Goal: Information Seeking & Learning: Learn about a topic

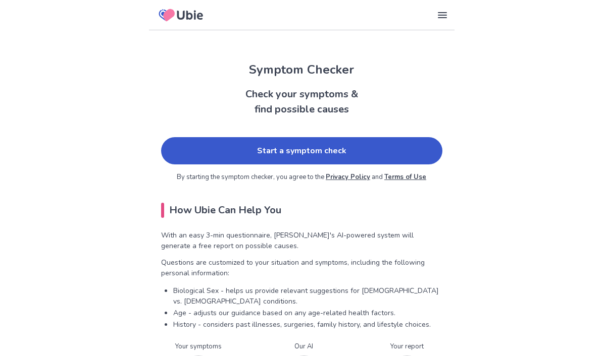
click at [342, 157] on link "Start a symptom check" at bounding box center [301, 150] width 281 height 27
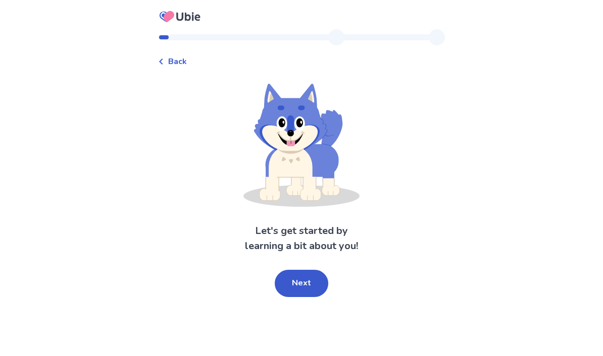
click at [308, 280] on button "Next" at bounding box center [301, 283] width 53 height 27
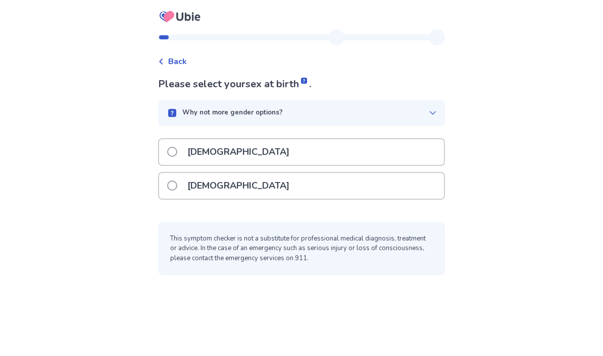
click at [174, 186] on span at bounding box center [172, 186] width 10 height 10
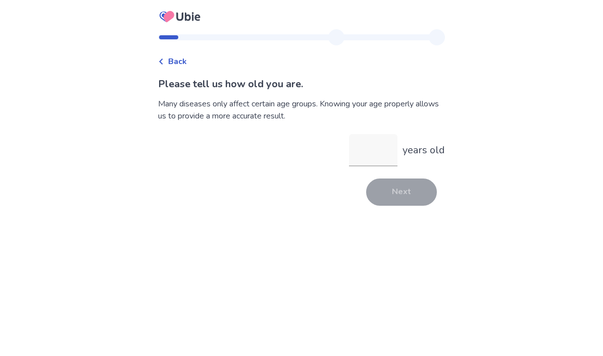
click at [368, 155] on input "years old" at bounding box center [373, 150] width 48 height 32
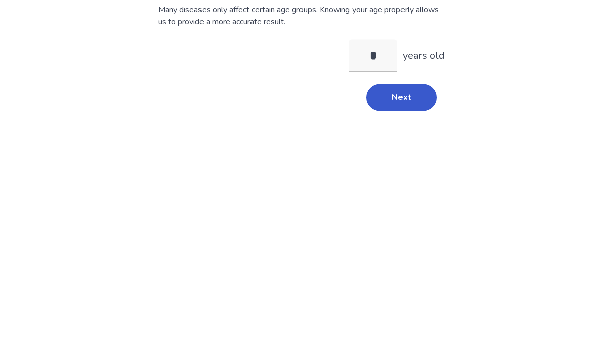
type input "**"
click at [399, 179] on button "Next" at bounding box center [401, 192] width 71 height 27
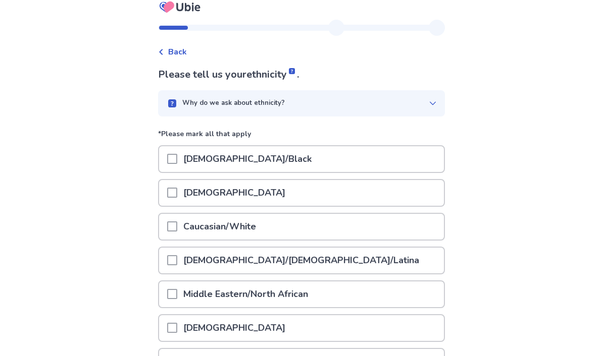
scroll to position [24, 0]
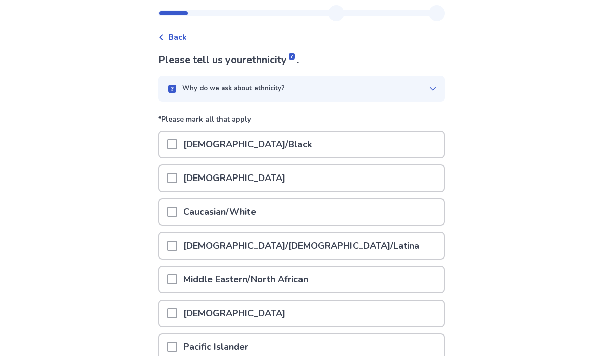
click at [174, 215] on span at bounding box center [172, 212] width 10 height 10
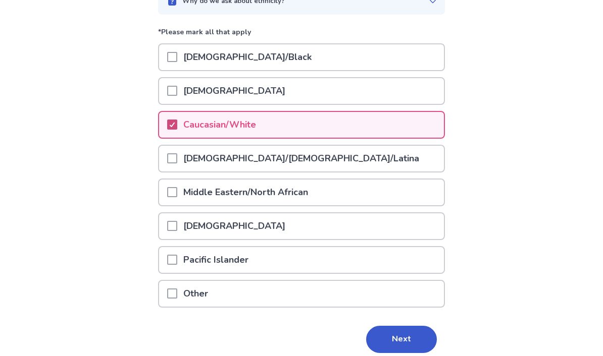
scroll to position [111, 0]
click at [406, 345] on button "Next" at bounding box center [401, 340] width 71 height 27
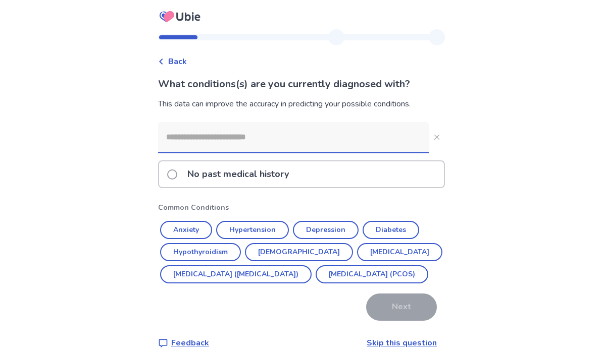
click at [193, 255] on button "Hypothyroidism" at bounding box center [200, 252] width 81 height 18
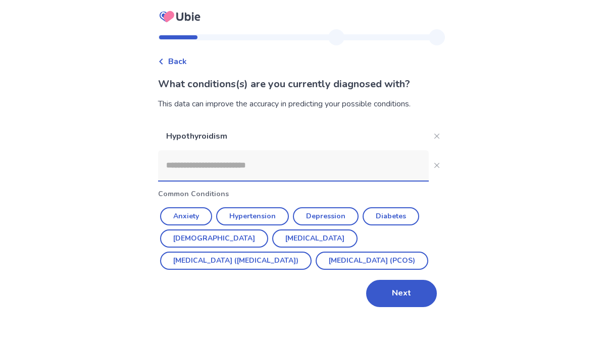
click at [182, 239] on button "Asthma" at bounding box center [214, 239] width 108 height 18
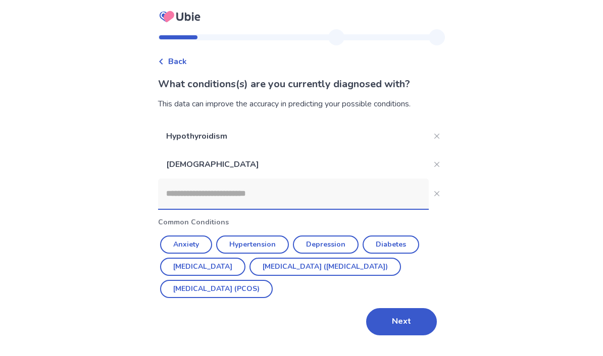
click at [327, 241] on button "Depression" at bounding box center [326, 245] width 66 height 18
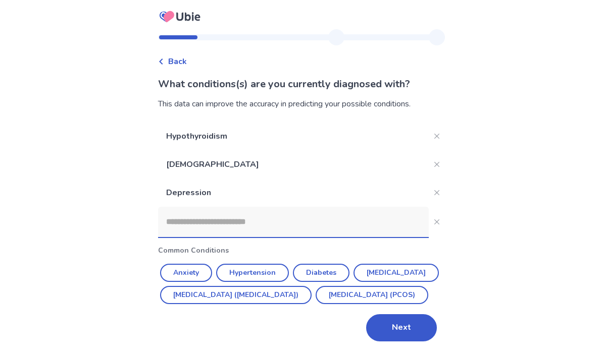
click at [399, 342] on button "Next" at bounding box center [401, 327] width 71 height 27
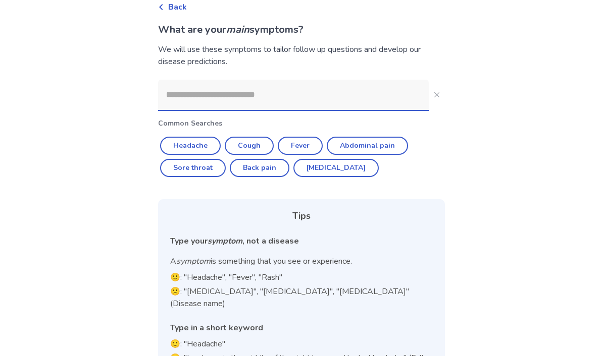
scroll to position [85, 0]
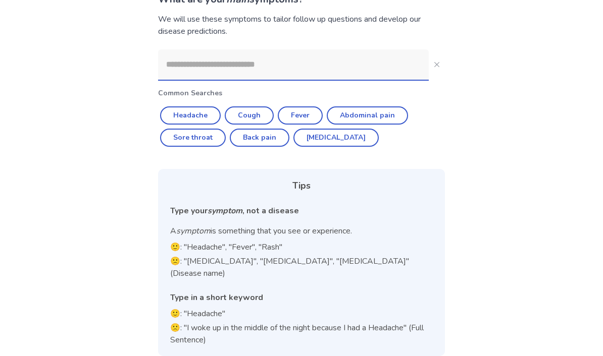
click at [239, 71] on input at bounding box center [293, 64] width 270 height 30
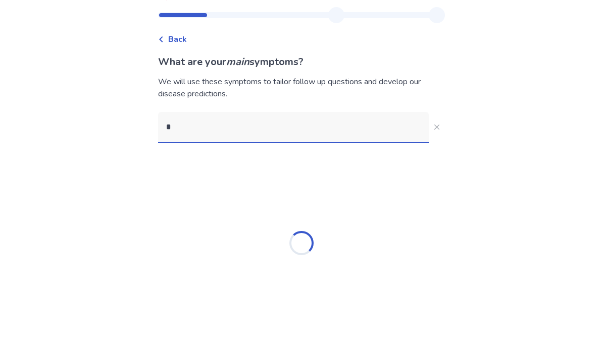
scroll to position [41, 0]
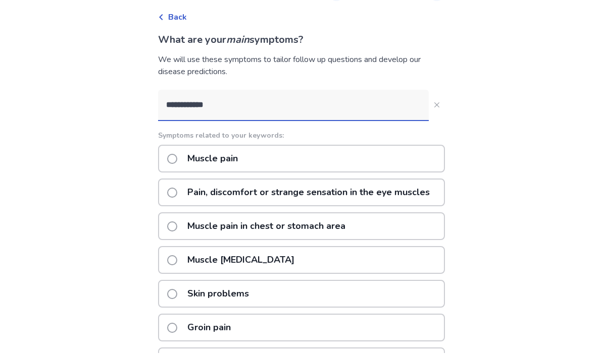
type input "**********"
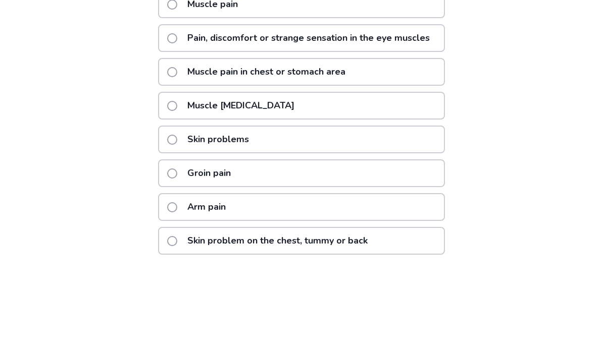
scroll to position [114, 0]
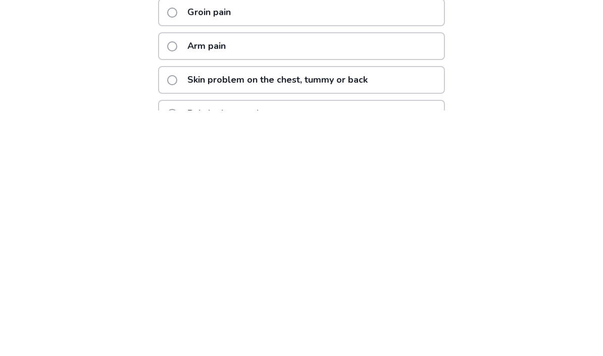
click at [175, 287] on span at bounding box center [172, 292] width 10 height 10
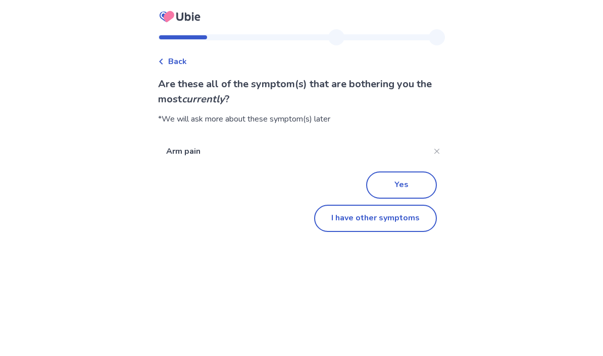
click at [401, 222] on button "I have other symptoms" at bounding box center [375, 218] width 123 height 27
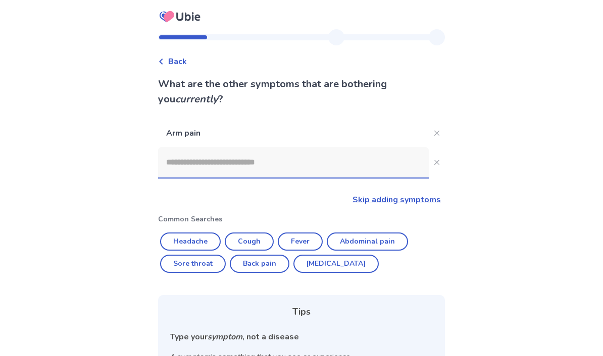
scroll to position [126, 0]
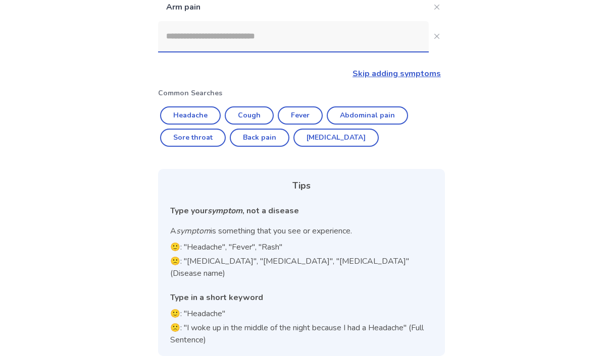
click at [236, 43] on input at bounding box center [293, 36] width 270 height 30
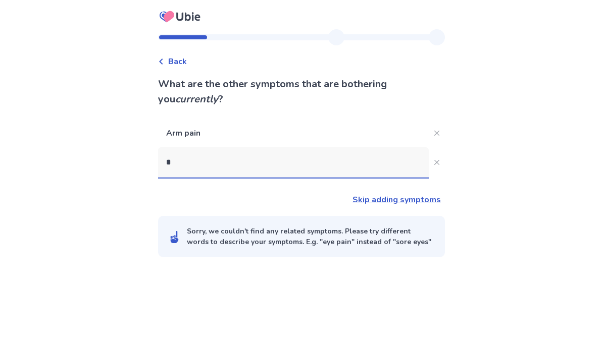
scroll to position [41, 0]
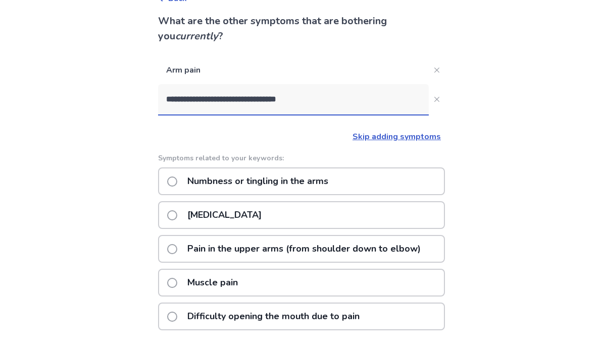
type input "**********"
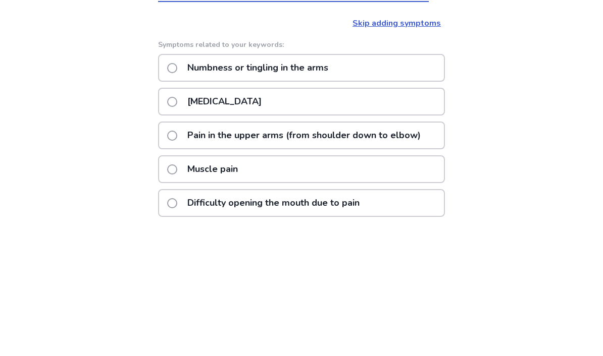
click at [170, 223] on div "Jaw pain" at bounding box center [301, 237] width 287 height 28
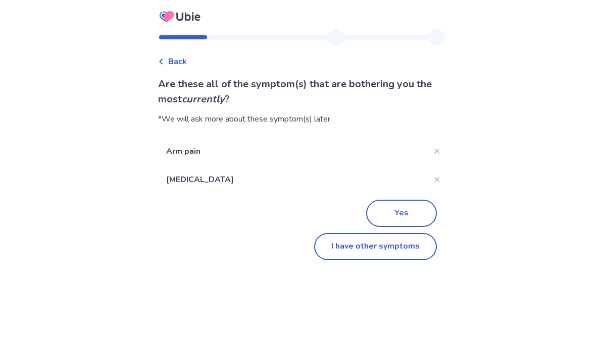
click at [397, 211] on button "Yes" at bounding box center [401, 213] width 71 height 27
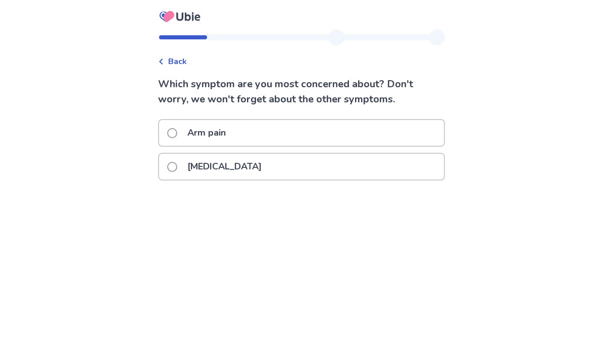
click at [174, 169] on span at bounding box center [172, 167] width 10 height 10
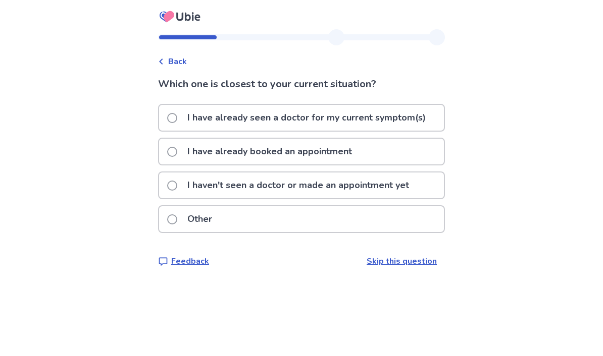
click at [174, 183] on span at bounding box center [172, 186] width 10 height 10
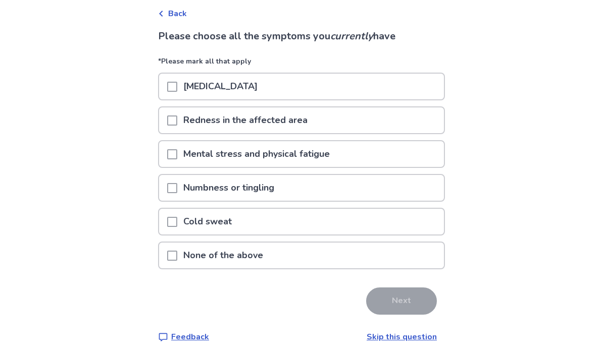
scroll to position [51, 0]
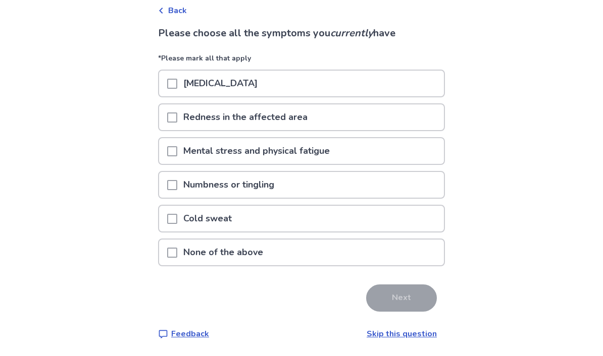
click at [174, 255] on span at bounding box center [172, 253] width 10 height 10
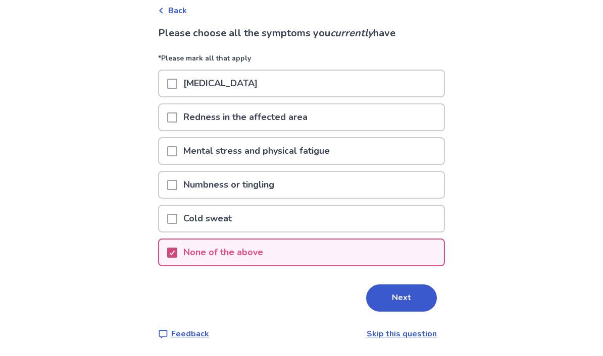
click at [401, 298] on button "Next" at bounding box center [401, 298] width 71 height 27
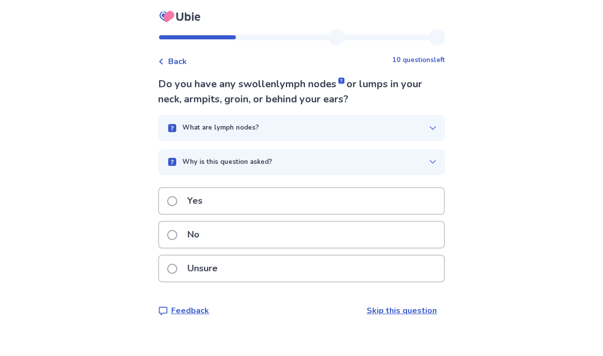
click at [176, 236] on span at bounding box center [172, 235] width 10 height 10
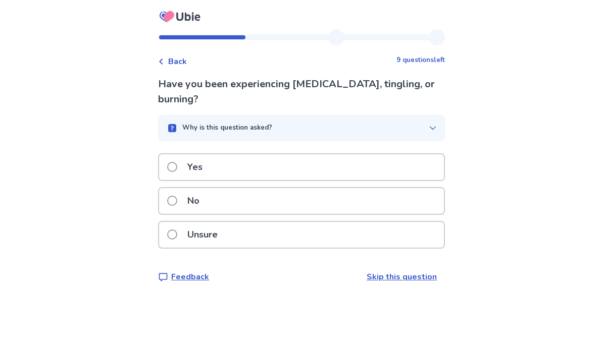
click at [175, 236] on span at bounding box center [172, 235] width 10 height 10
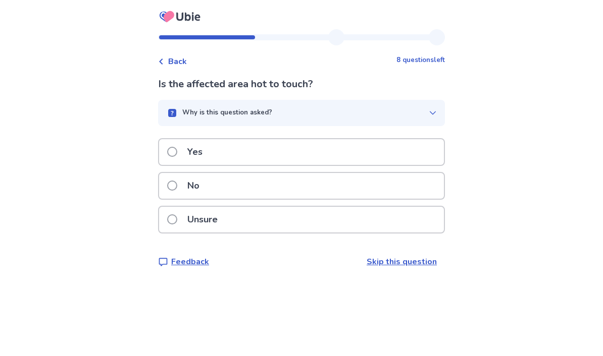
click at [173, 188] on label "No" at bounding box center [186, 186] width 38 height 26
click at [177, 147] on span at bounding box center [172, 152] width 10 height 10
click at [177, 185] on span at bounding box center [172, 186] width 10 height 10
click at [173, 184] on span at bounding box center [172, 186] width 10 height 10
click at [173, 183] on label "No" at bounding box center [186, 186] width 38 height 26
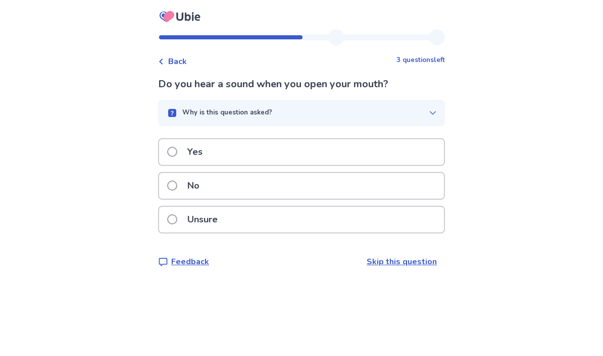
click at [174, 189] on span at bounding box center [172, 186] width 10 height 10
click at [177, 181] on span at bounding box center [172, 186] width 10 height 10
click at [177, 185] on span at bounding box center [172, 186] width 10 height 10
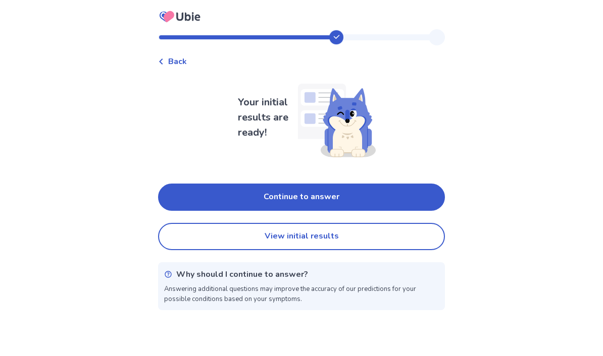
click at [339, 239] on button "View initial results" at bounding box center [301, 236] width 287 height 27
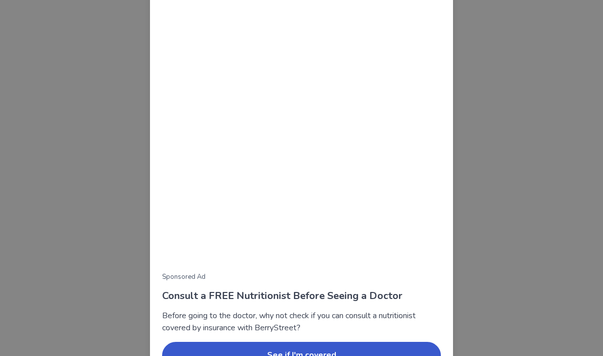
scroll to position [85, 0]
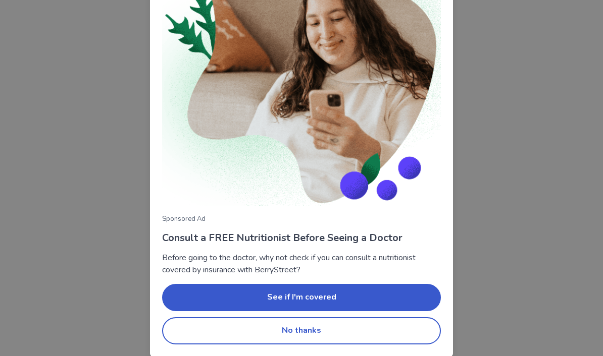
click at [392, 330] on button "No thanks" at bounding box center [301, 330] width 279 height 27
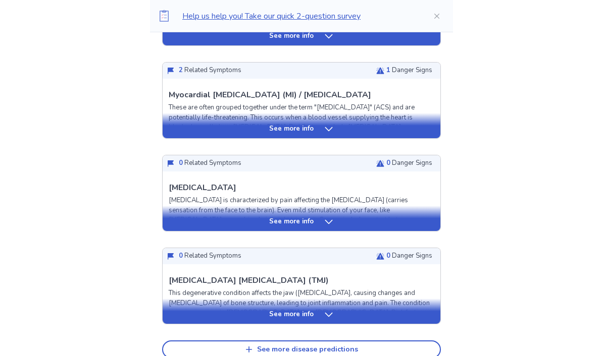
scroll to position [351, 0]
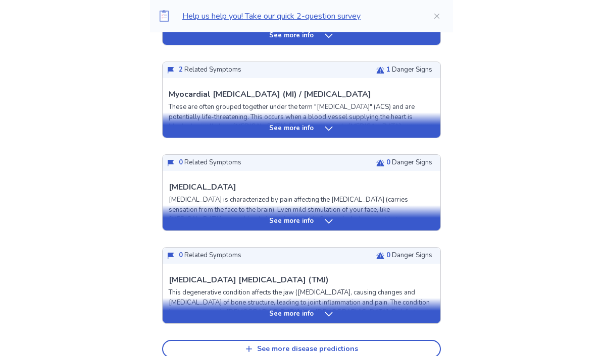
click at [325, 224] on icon at bounding box center [328, 221] width 10 height 10
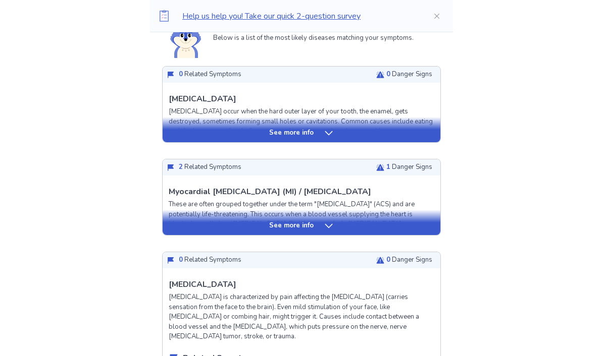
scroll to position [253, 0]
click at [334, 229] on div "See more info" at bounding box center [301, 227] width 278 height 10
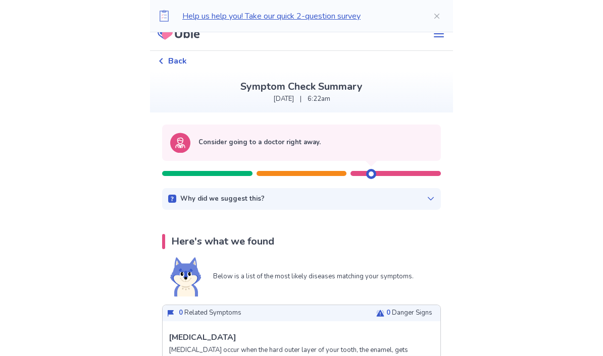
scroll to position [15, 0]
